Goal: Information Seeking & Learning: Find specific page/section

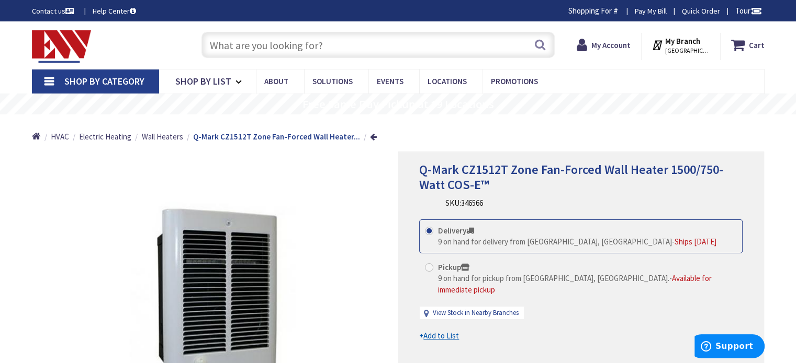
click at [318, 44] on input "text" at bounding box center [377, 45] width 353 height 26
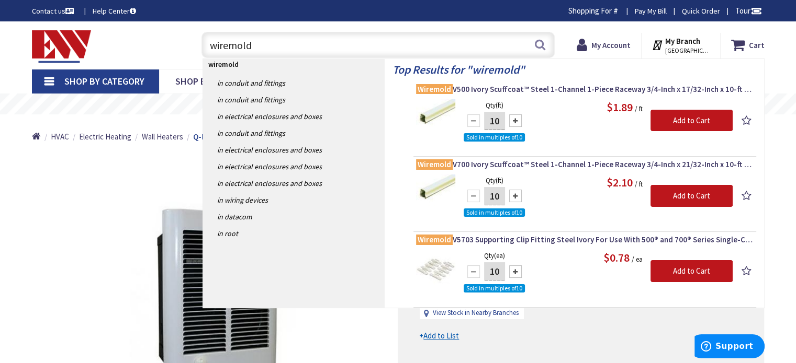
click at [294, 45] on input "wiremold" at bounding box center [377, 45] width 353 height 26
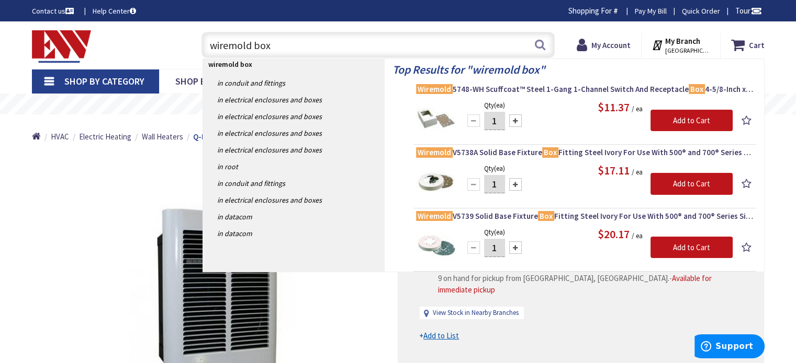
click at [249, 43] on input "wiremold box" at bounding box center [377, 45] width 353 height 26
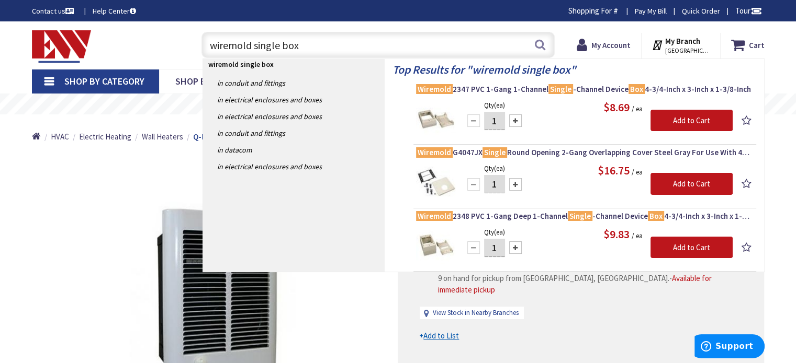
drag, startPoint x: 301, startPoint y: 46, endPoint x: 252, endPoint y: 43, distance: 49.2
click at [252, 43] on input "wiremold single box" at bounding box center [377, 45] width 353 height 26
type input "wiremold"
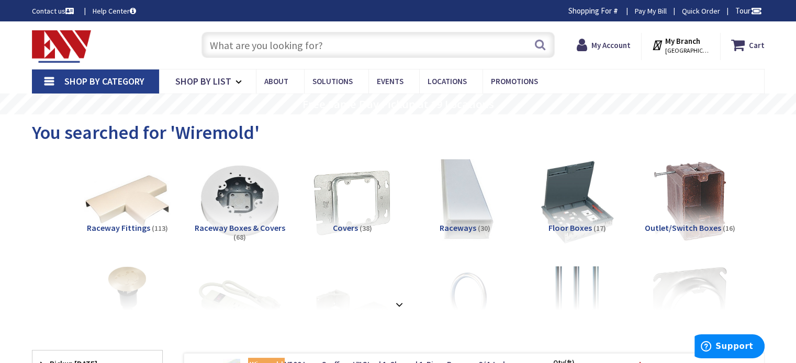
click at [280, 44] on input "text" at bounding box center [377, 45] width 353 height 26
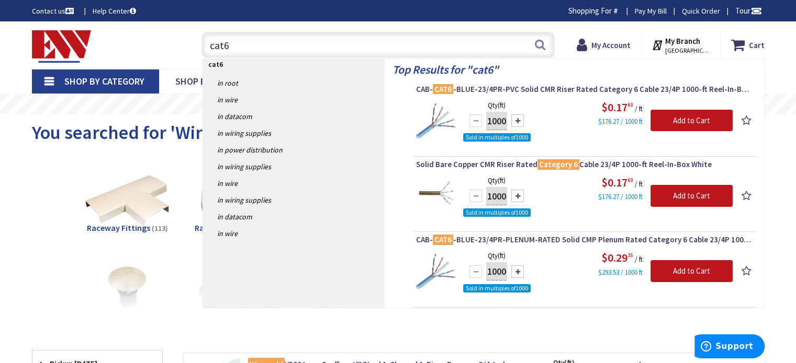
click at [249, 39] on input "cat6" at bounding box center [377, 45] width 353 height 26
drag, startPoint x: 247, startPoint y: 41, endPoint x: 186, endPoint y: 49, distance: 61.2
click at [186, 47] on div "Toggle Nav cat6 cat6 Search Cart My Cart Close" at bounding box center [398, 45] width 748 height 35
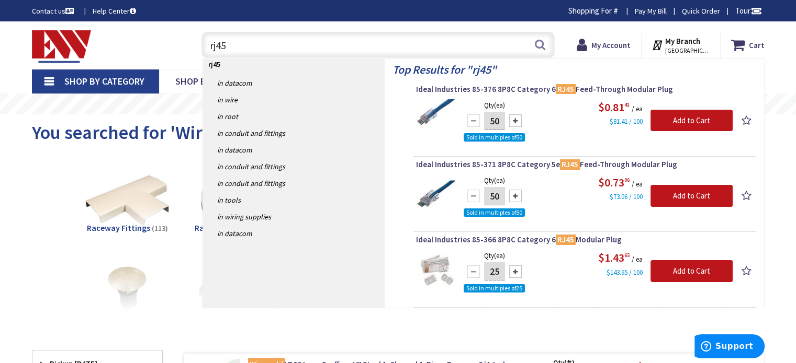
type input "rj45"
